Goal: Use online tool/utility: Utilize a website feature to perform a specific function

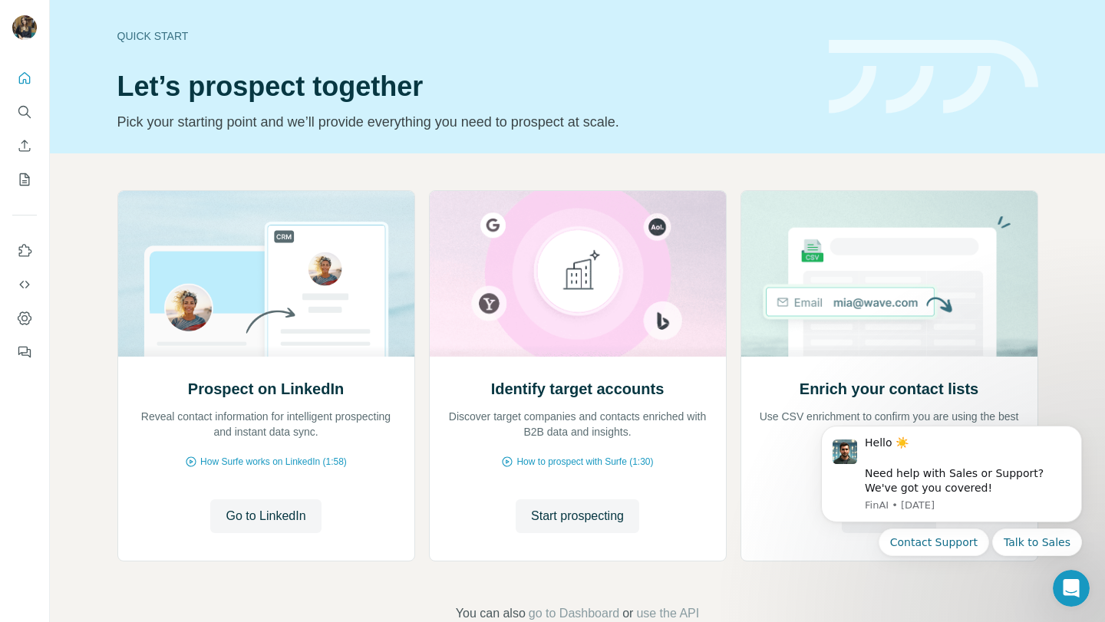
scroll to position [38, 0]
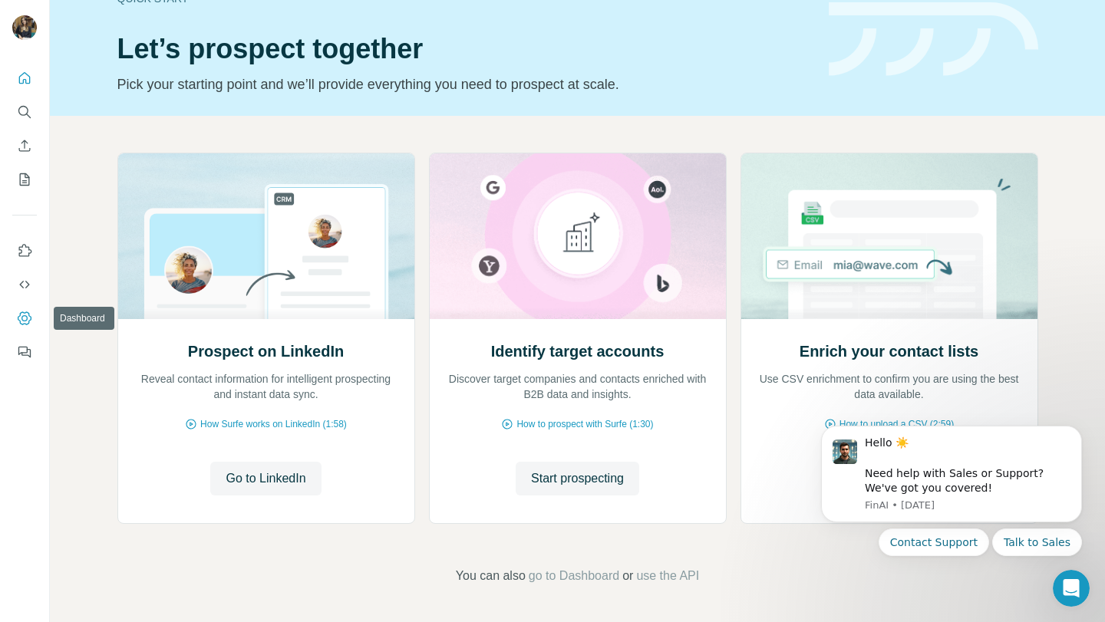
click at [16, 323] on button "Dashboard" at bounding box center [24, 319] width 25 height 28
click at [1080, 433] on icon "Dismiss notification" at bounding box center [1077, 431] width 8 height 8
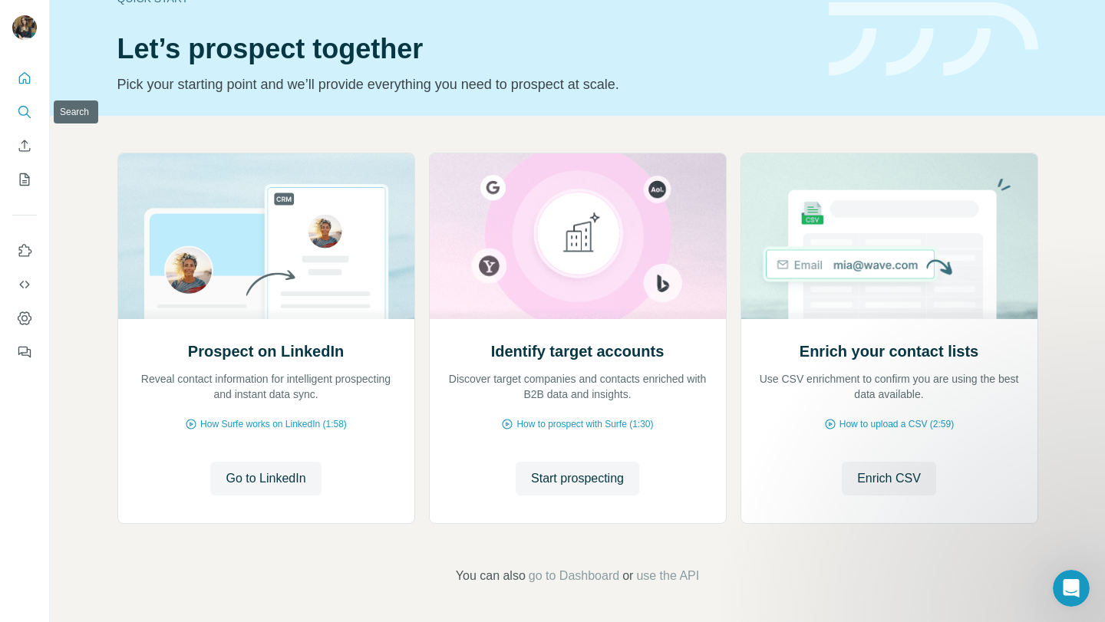
click at [26, 110] on icon "Search" at bounding box center [24, 111] width 15 height 15
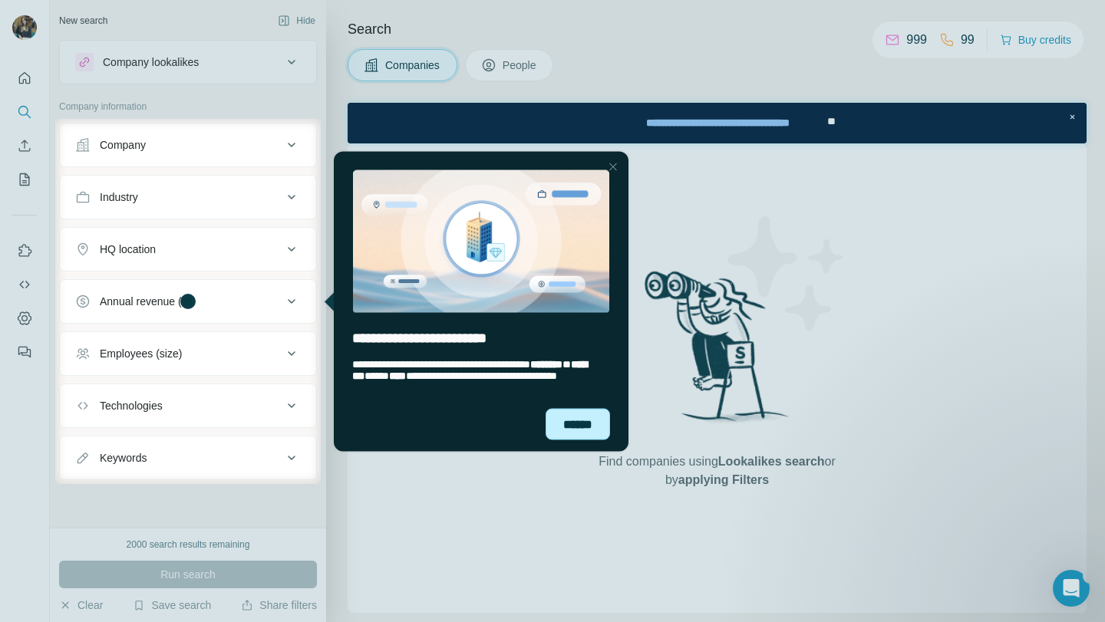
click at [576, 437] on div "******" at bounding box center [577, 423] width 64 height 31
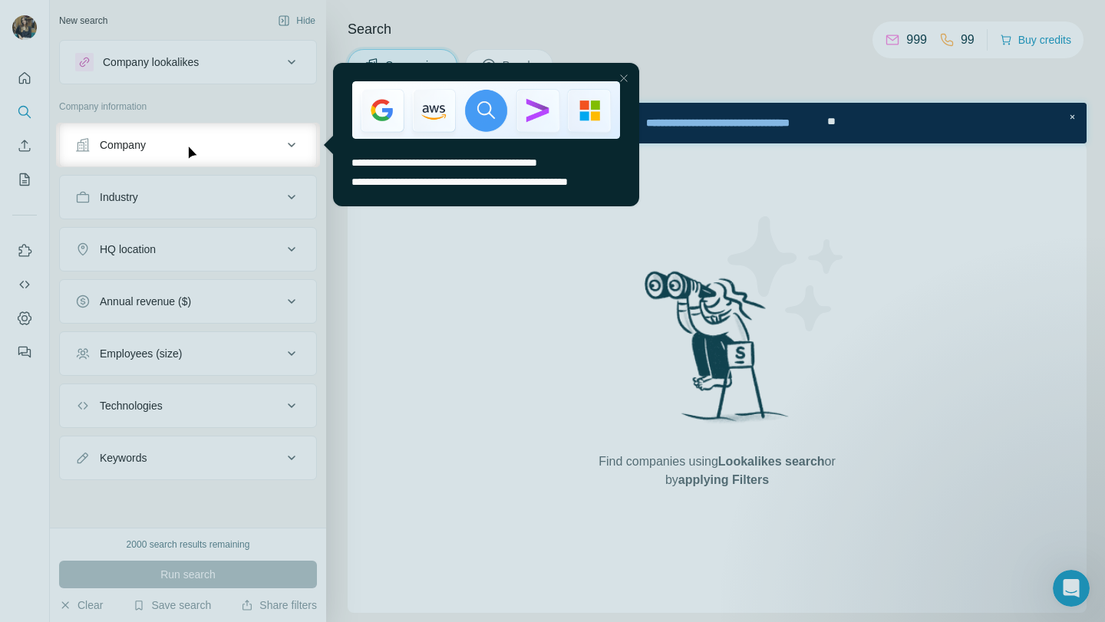
click at [621, 79] on div "Close Step" at bounding box center [623, 78] width 18 height 18
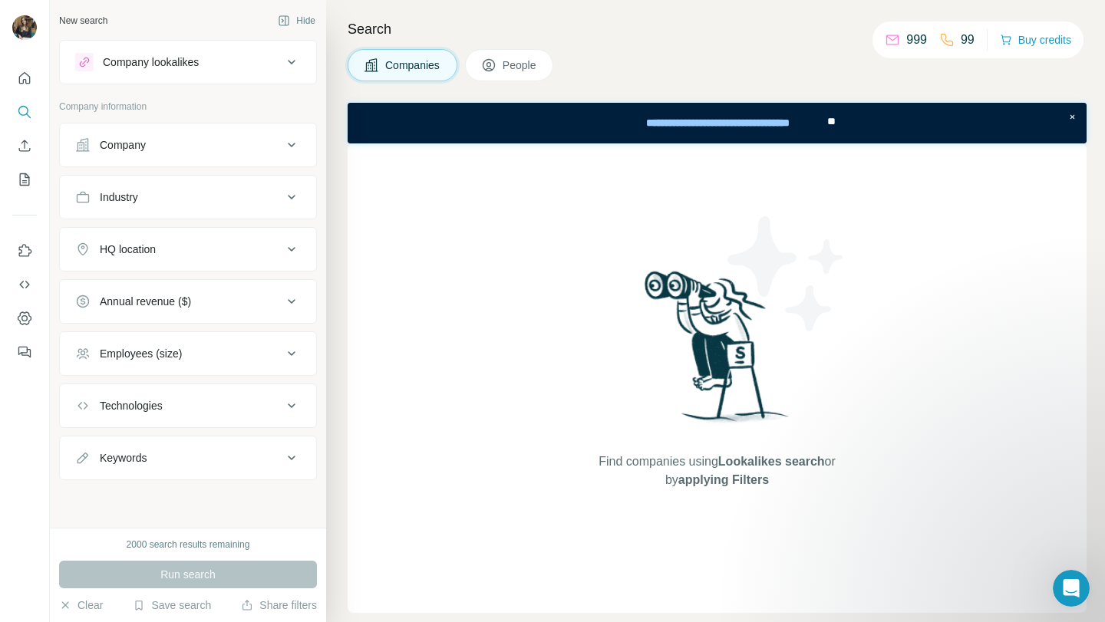
click at [334, 203] on div "Search Companies People Find companies using Lookalikes search or by applying F…" at bounding box center [715, 311] width 779 height 622
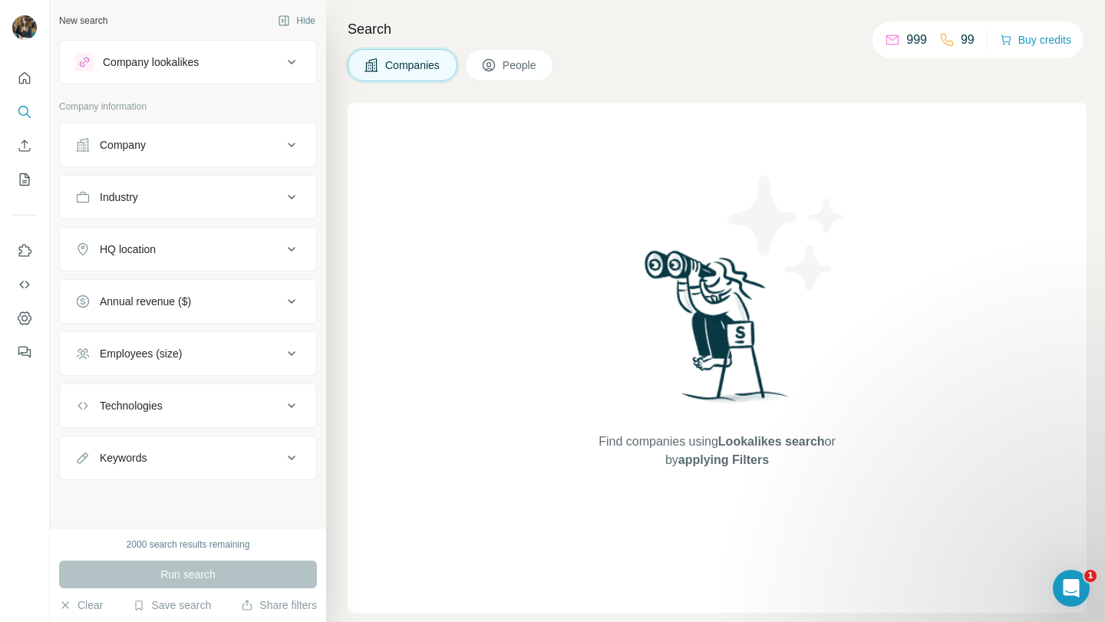
click at [521, 58] on span "People" at bounding box center [519, 65] width 35 height 15
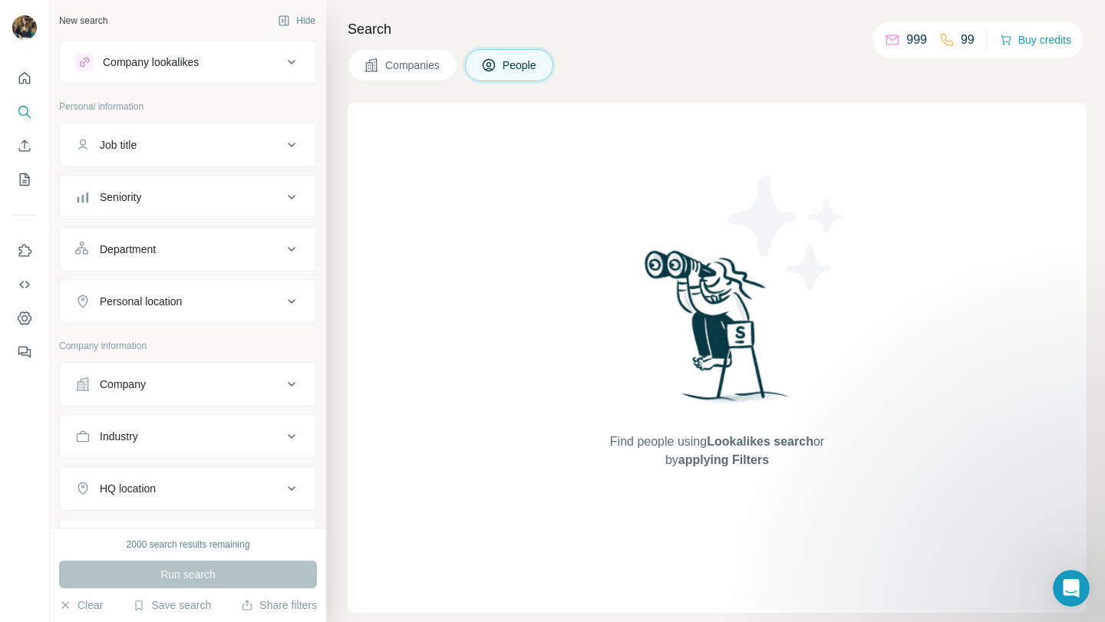
click at [398, 65] on span "Companies" at bounding box center [413, 65] width 56 height 15
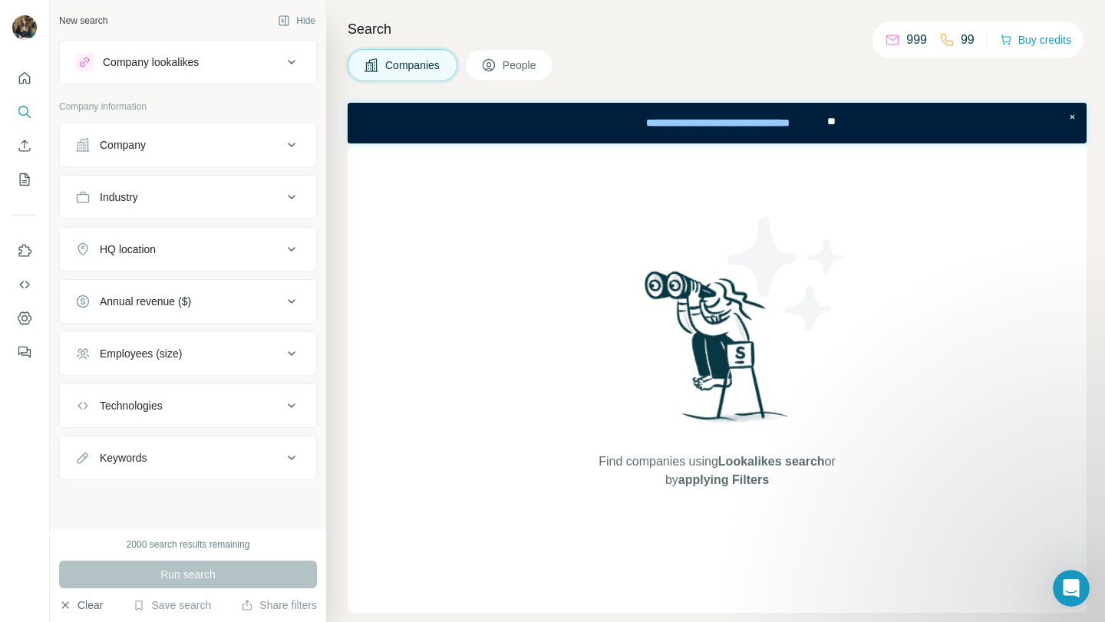
click at [91, 605] on button "Clear" at bounding box center [81, 605] width 44 height 15
drag, startPoint x: 176, startPoint y: 598, endPoint x: 186, endPoint y: 598, distance: 10.0
click at [176, 598] on button "Save search" at bounding box center [172, 605] width 78 height 15
click at [242, 610] on icon "button" at bounding box center [246, 607] width 9 height 6
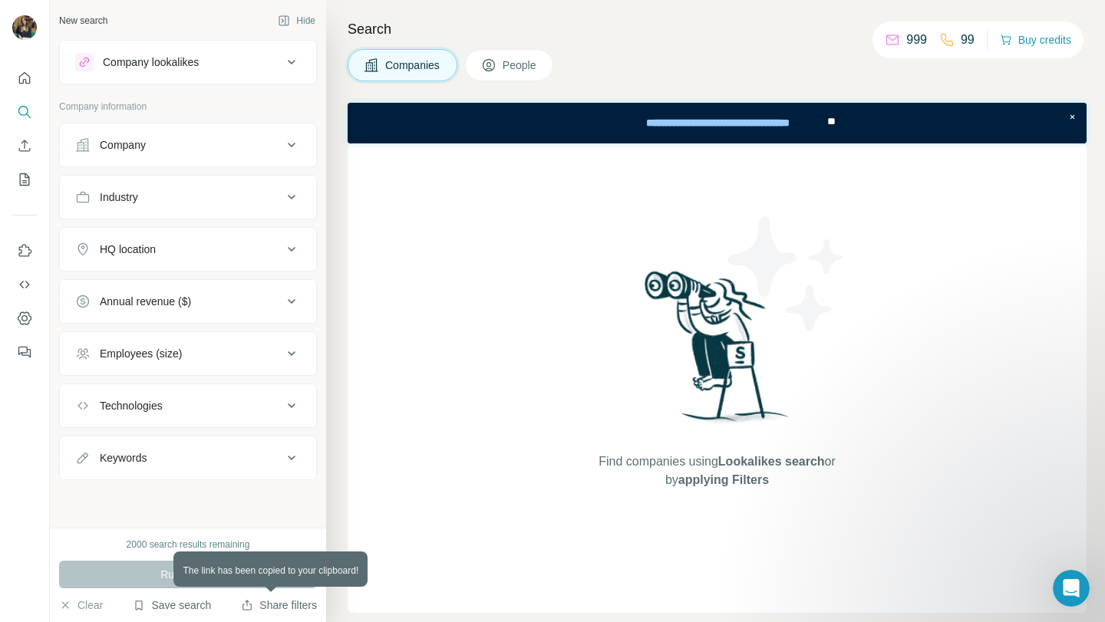
click at [193, 601] on button "Save search" at bounding box center [172, 605] width 78 height 15
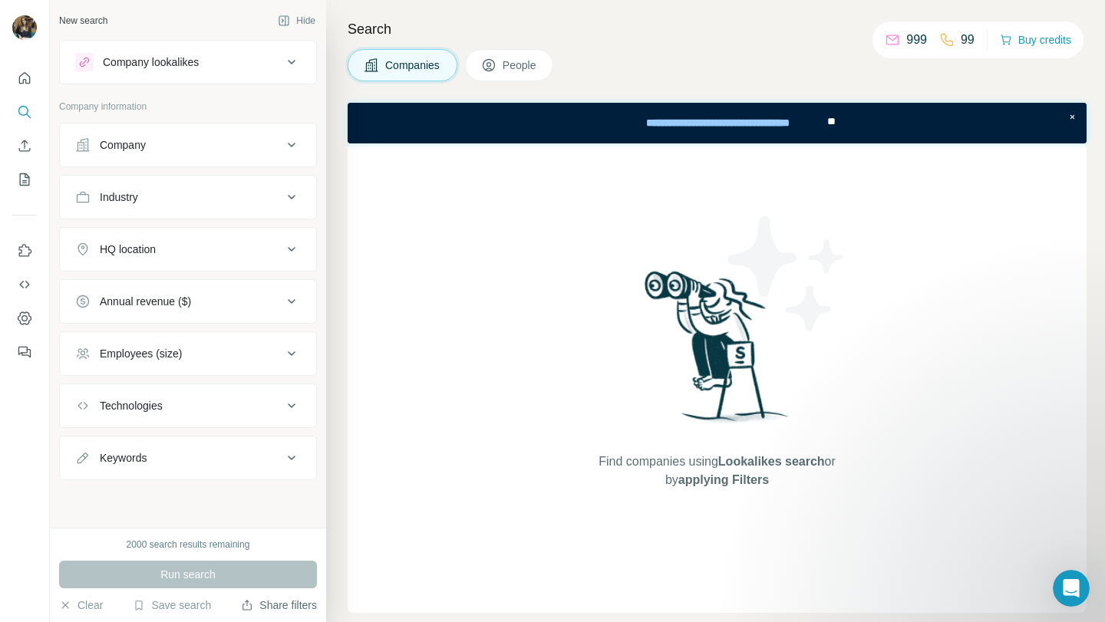
click at [143, 81] on div "Company lookalikes" at bounding box center [188, 62] width 258 height 44
click at [144, 64] on div "Company lookalikes" at bounding box center [151, 61] width 96 height 15
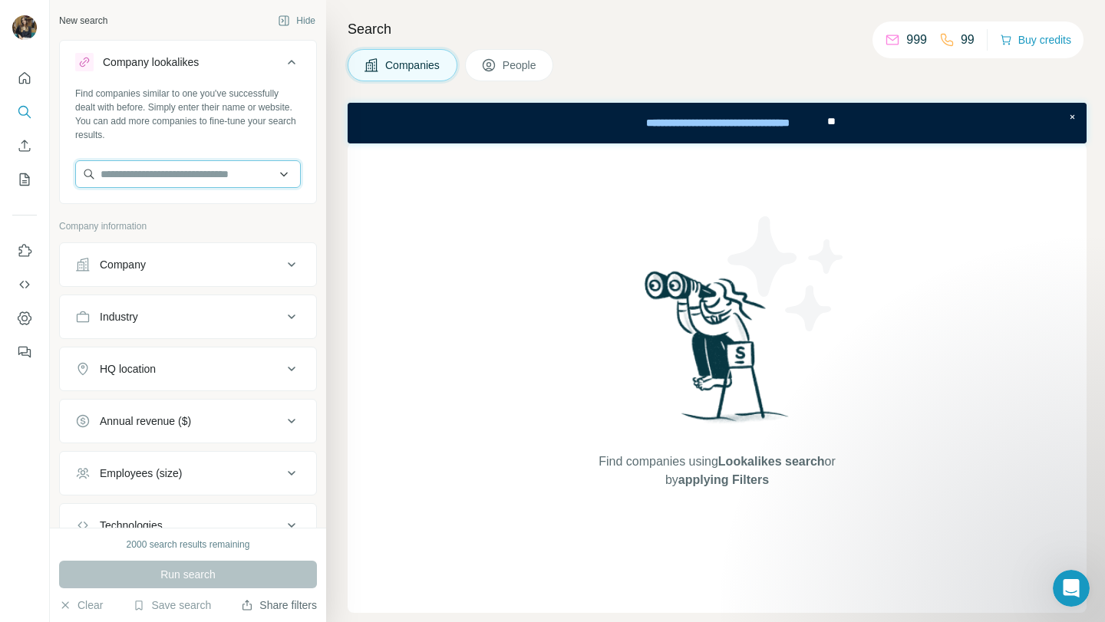
click at [275, 177] on input "text" at bounding box center [188, 174] width 226 height 28
click at [205, 171] on input "text" at bounding box center [188, 174] width 226 height 28
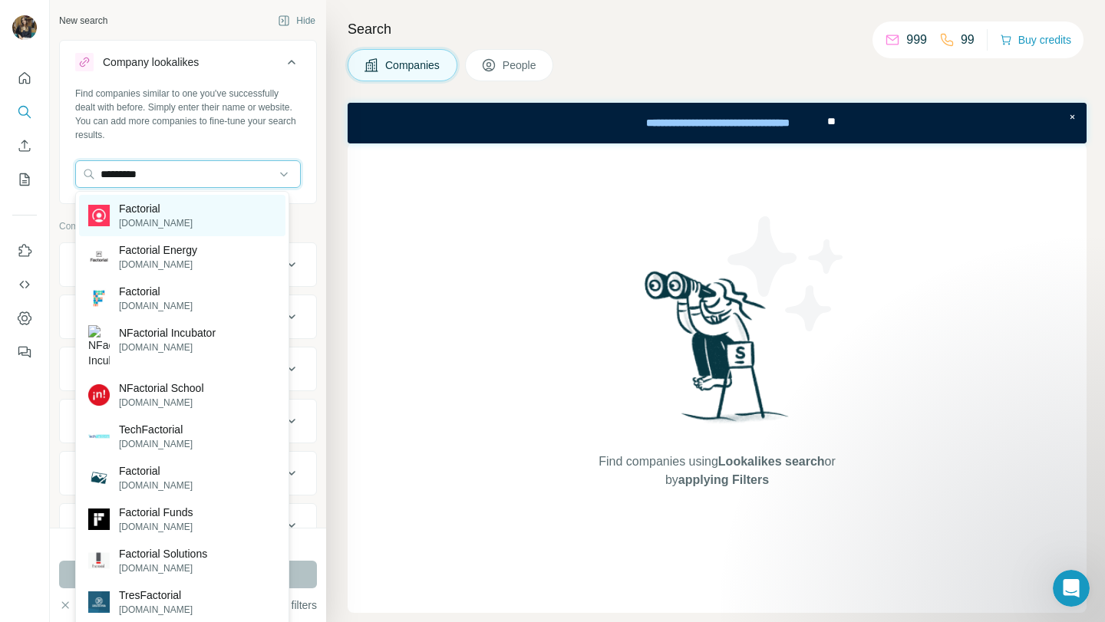
type input "*********"
click at [144, 201] on p "Factorial" at bounding box center [156, 208] width 74 height 15
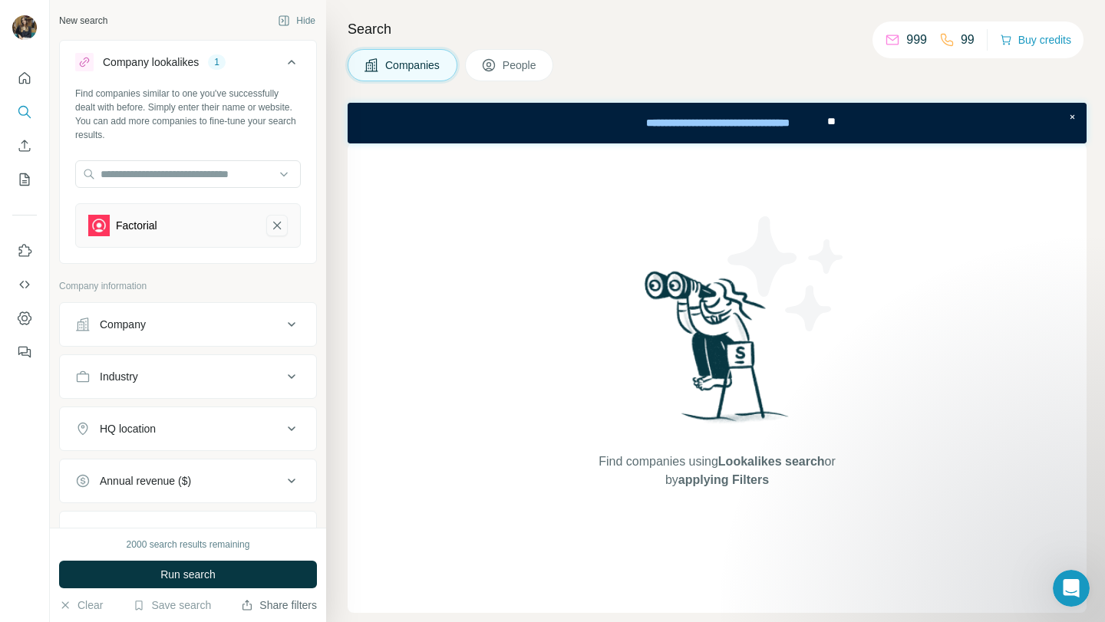
click at [270, 229] on icon "Factorial-remove-button" at bounding box center [277, 225] width 14 height 15
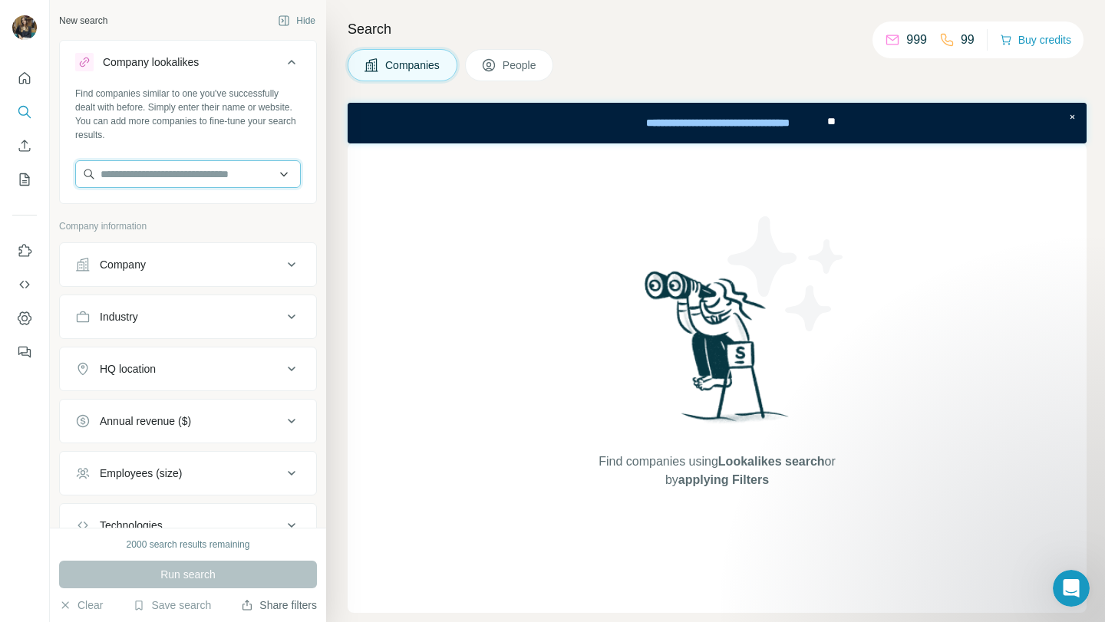
click at [171, 170] on input "text" at bounding box center [188, 174] width 226 height 28
